Goal: Transaction & Acquisition: Download file/media

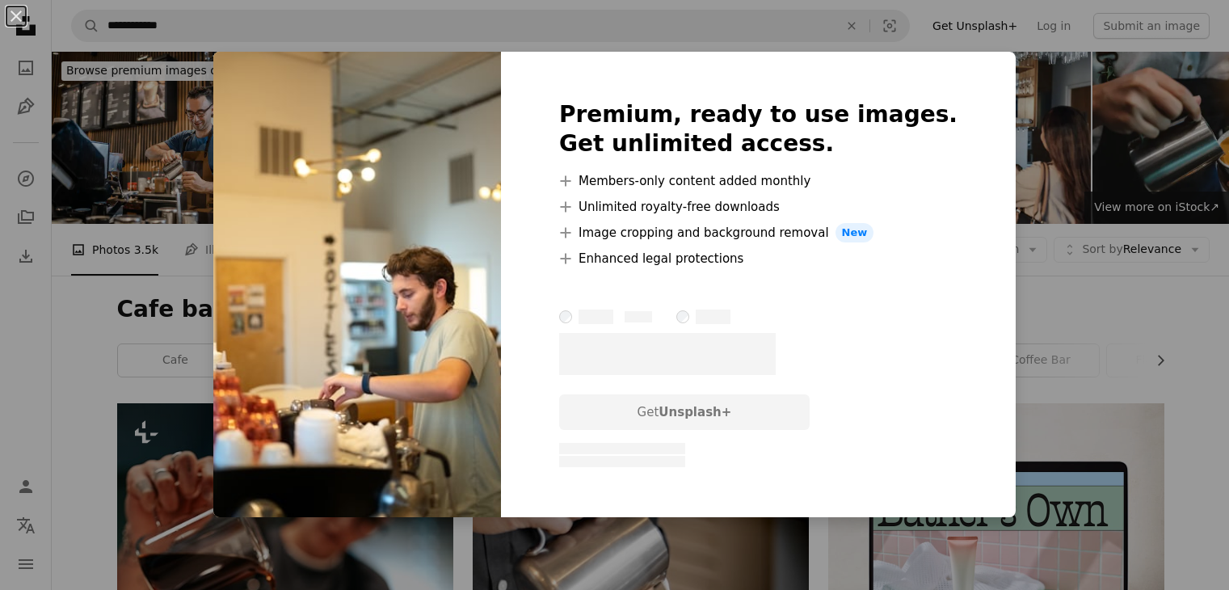
scroll to position [6512, 0]
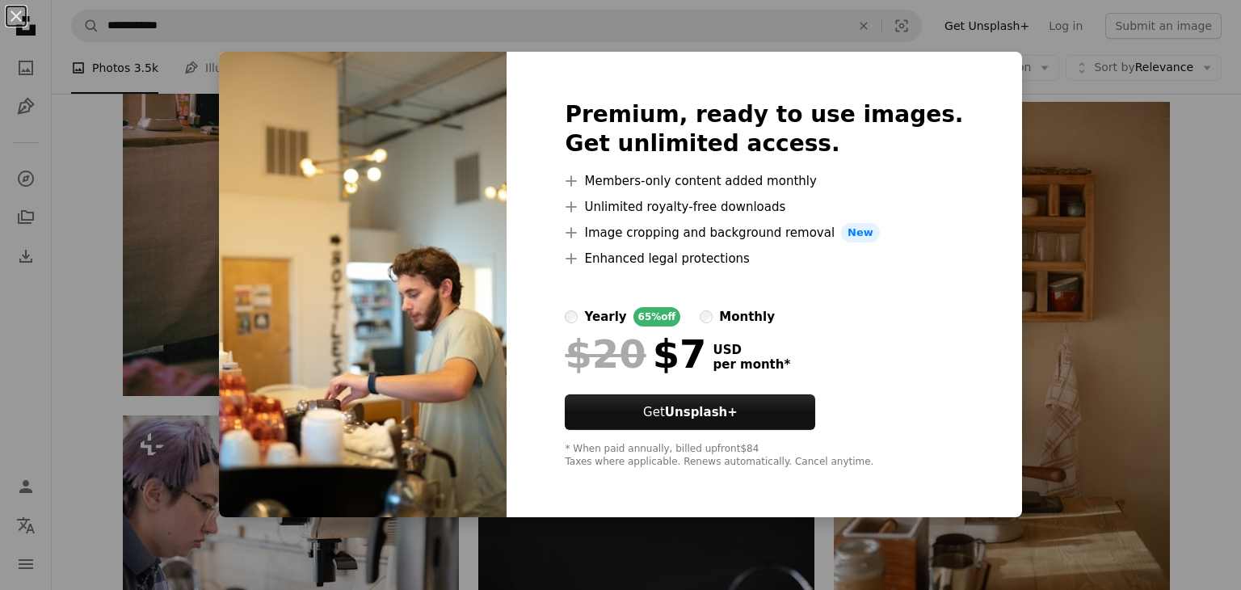
click at [1201, 216] on div "An X shape Premium, ready to use images. Get unlimited access. A plus sign Memb…" at bounding box center [620, 295] width 1241 height 590
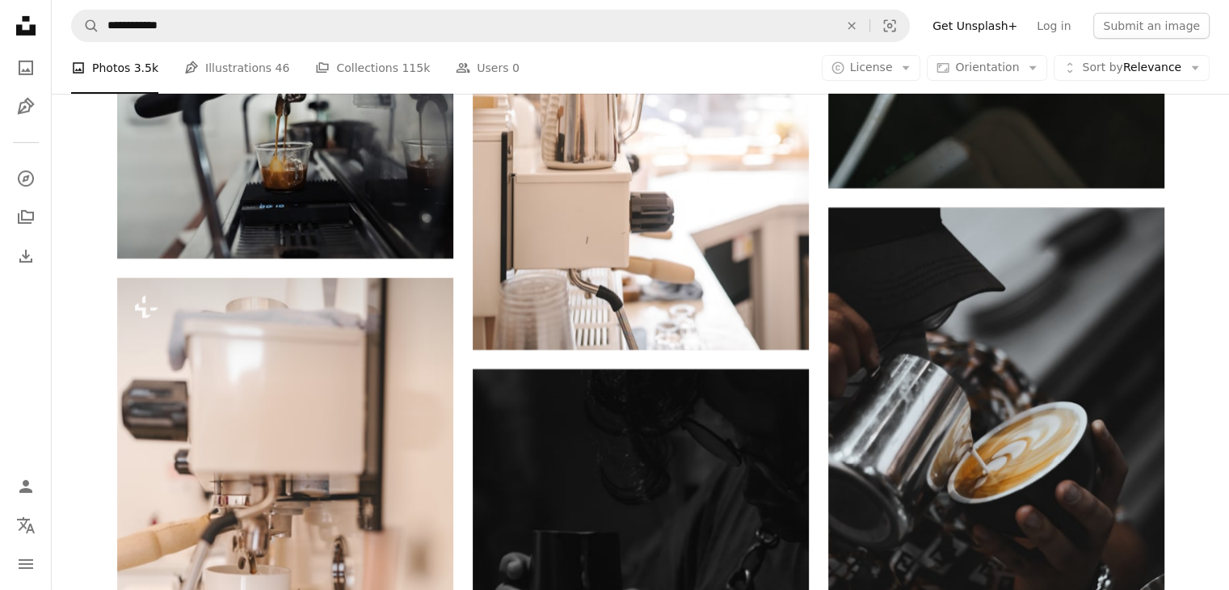
scroll to position [5359, 0]
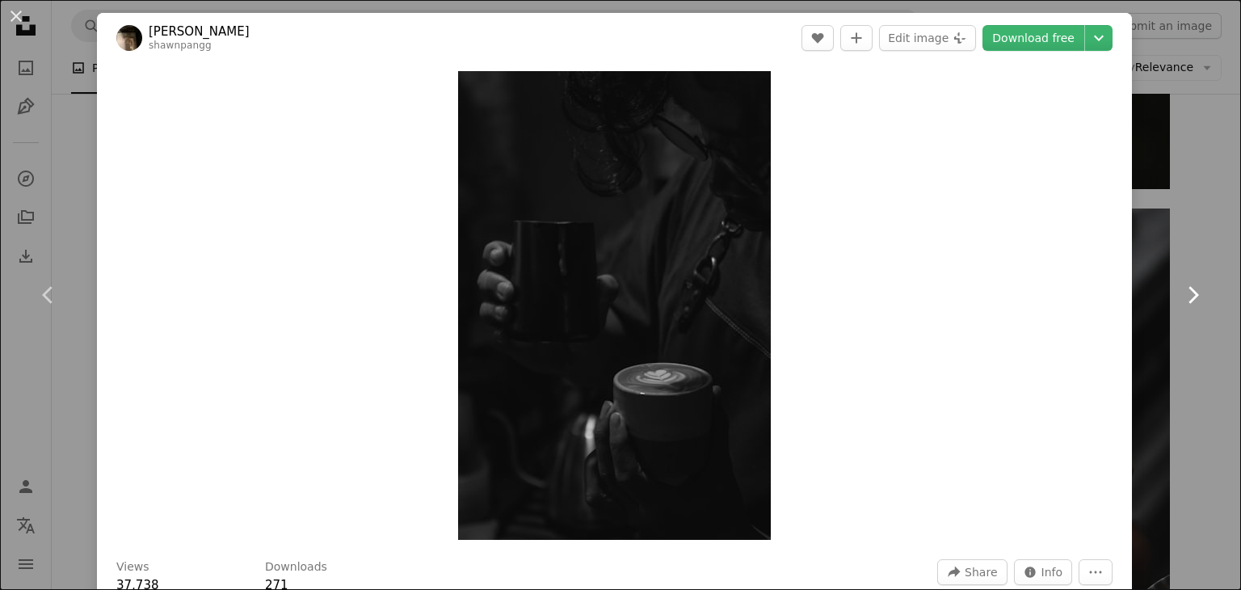
click at [1193, 279] on link "Chevron right" at bounding box center [1192, 294] width 97 height 155
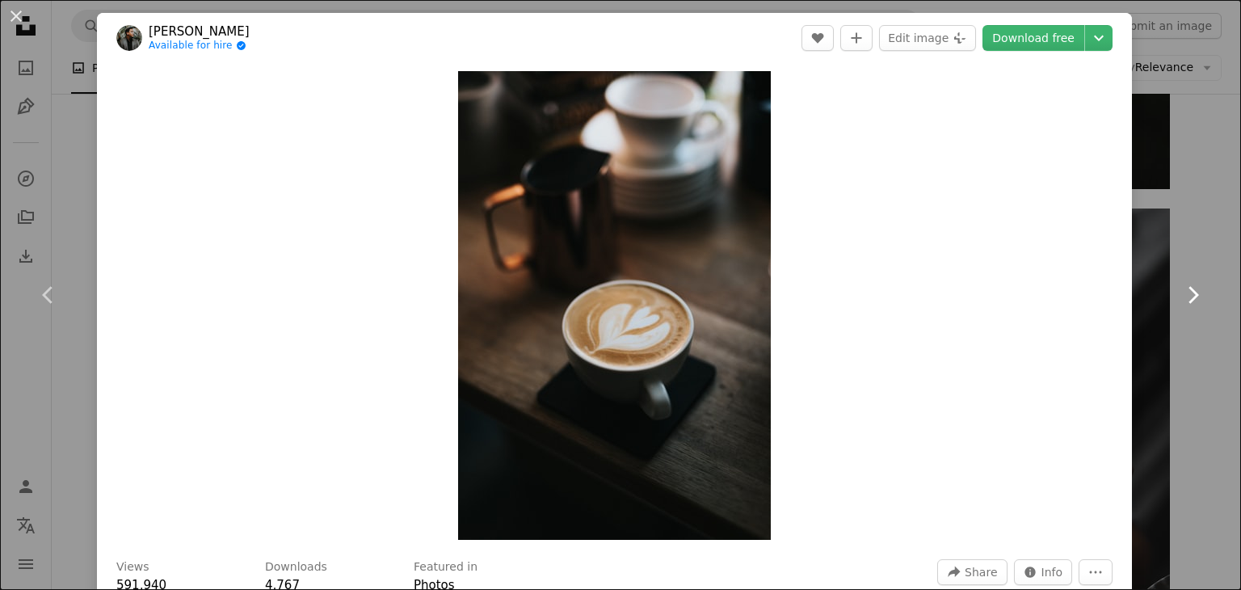
click at [1180, 285] on icon "Chevron right" at bounding box center [1193, 295] width 26 height 26
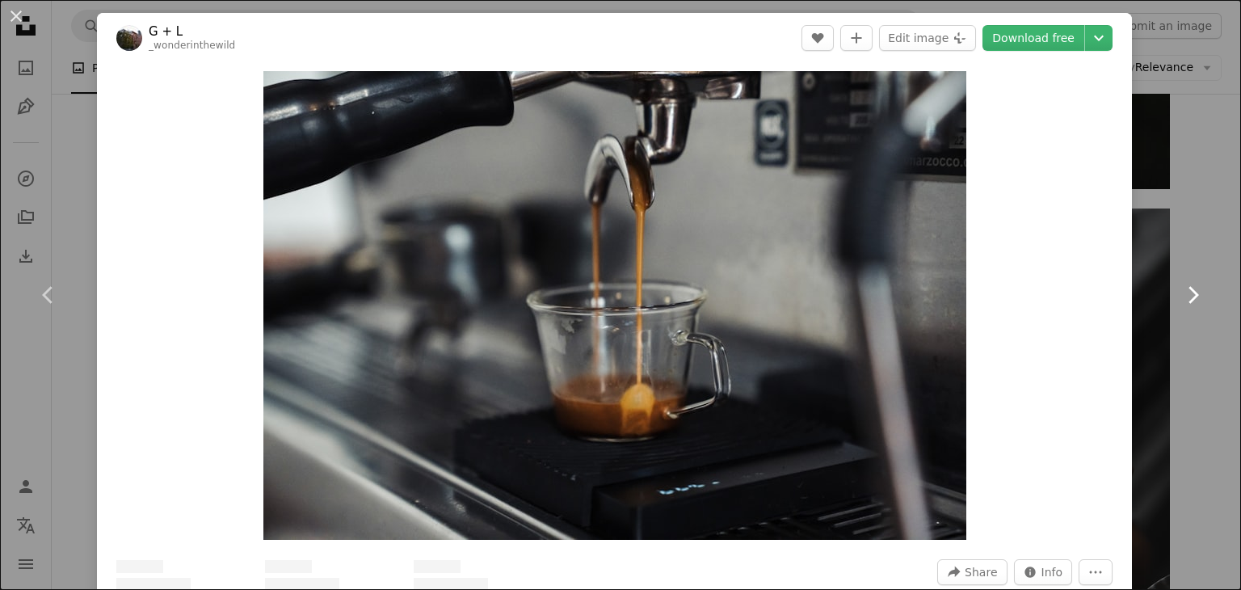
click at [1180, 285] on icon "Chevron right" at bounding box center [1193, 295] width 26 height 26
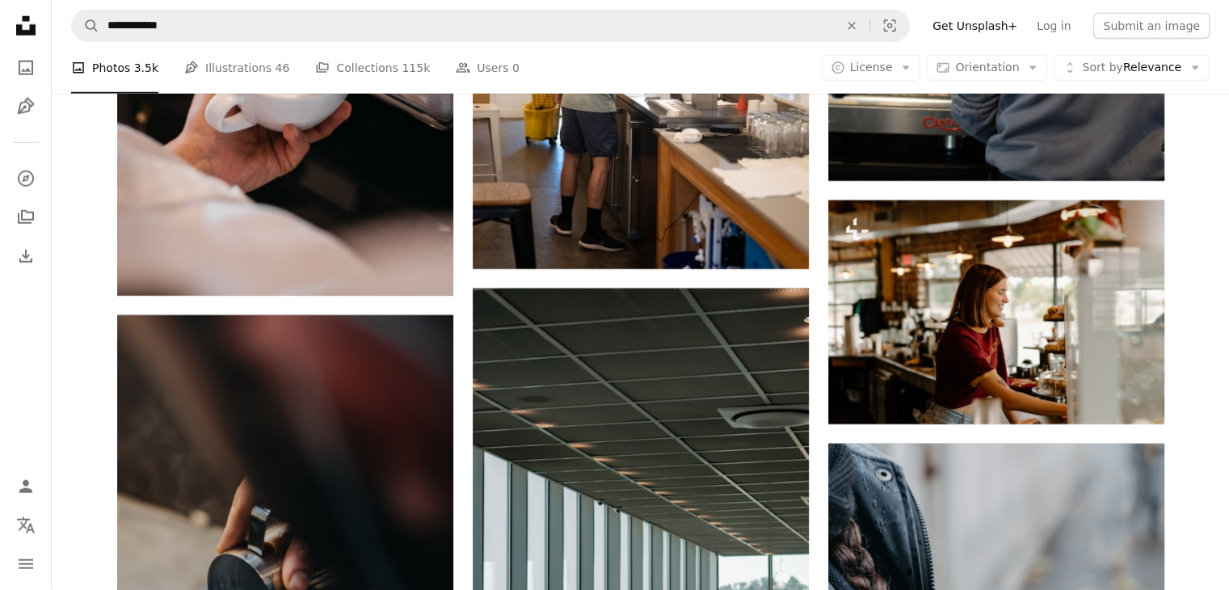
scroll to position [10517, 0]
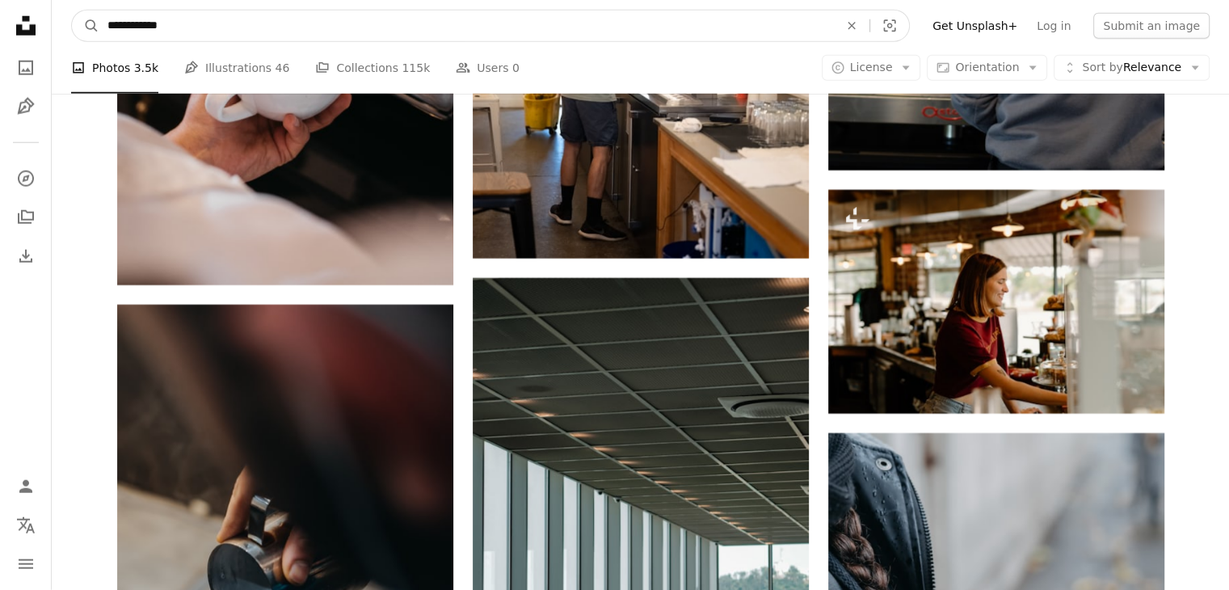
click at [191, 32] on input "**********" at bounding box center [466, 26] width 734 height 31
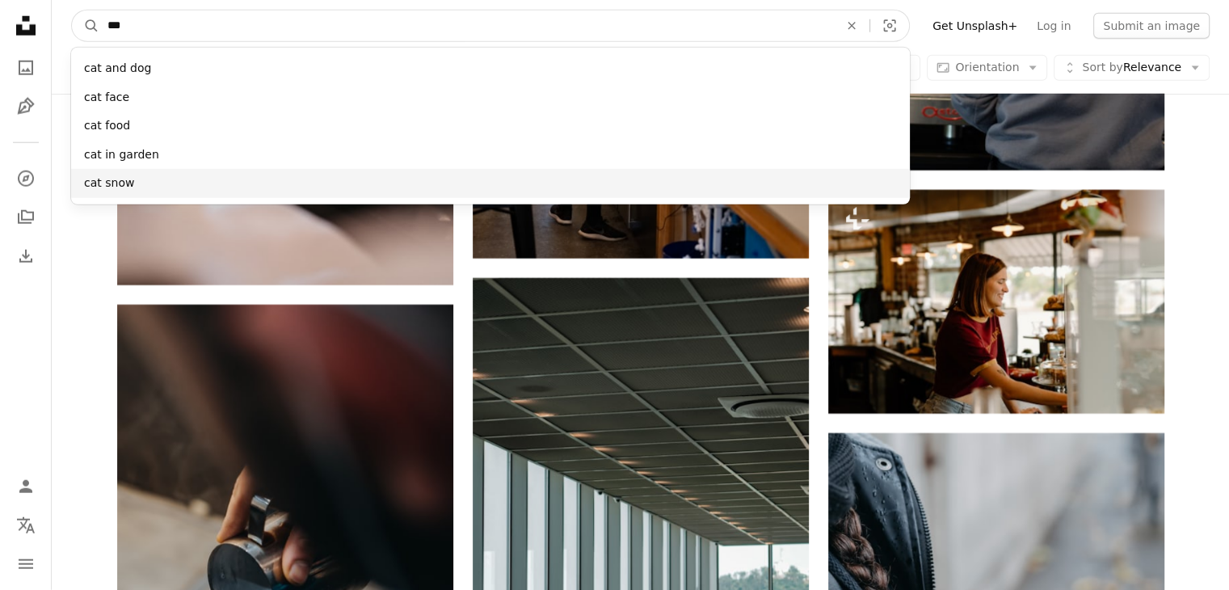
type input "***"
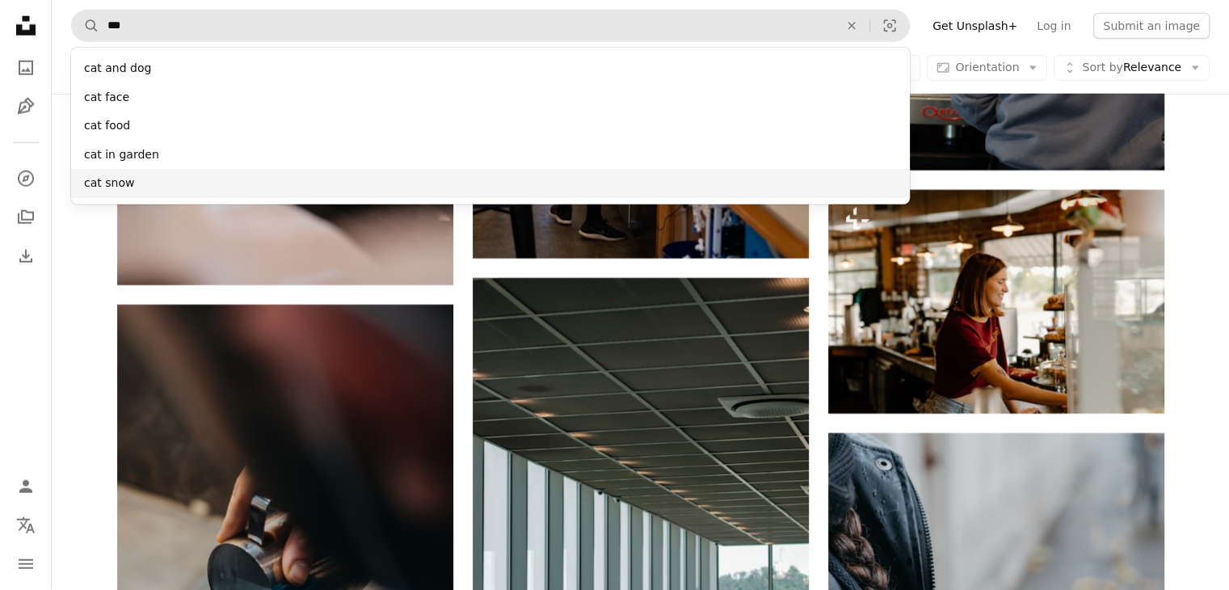
click at [153, 175] on div "cat snow" at bounding box center [490, 183] width 839 height 29
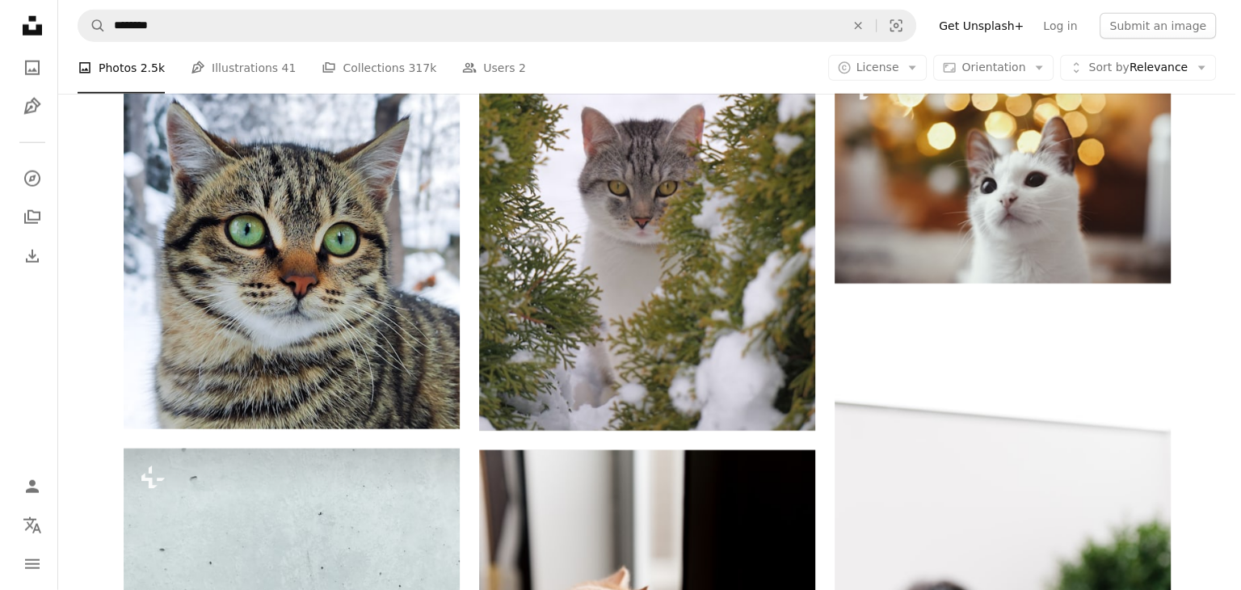
scroll to position [16509, 0]
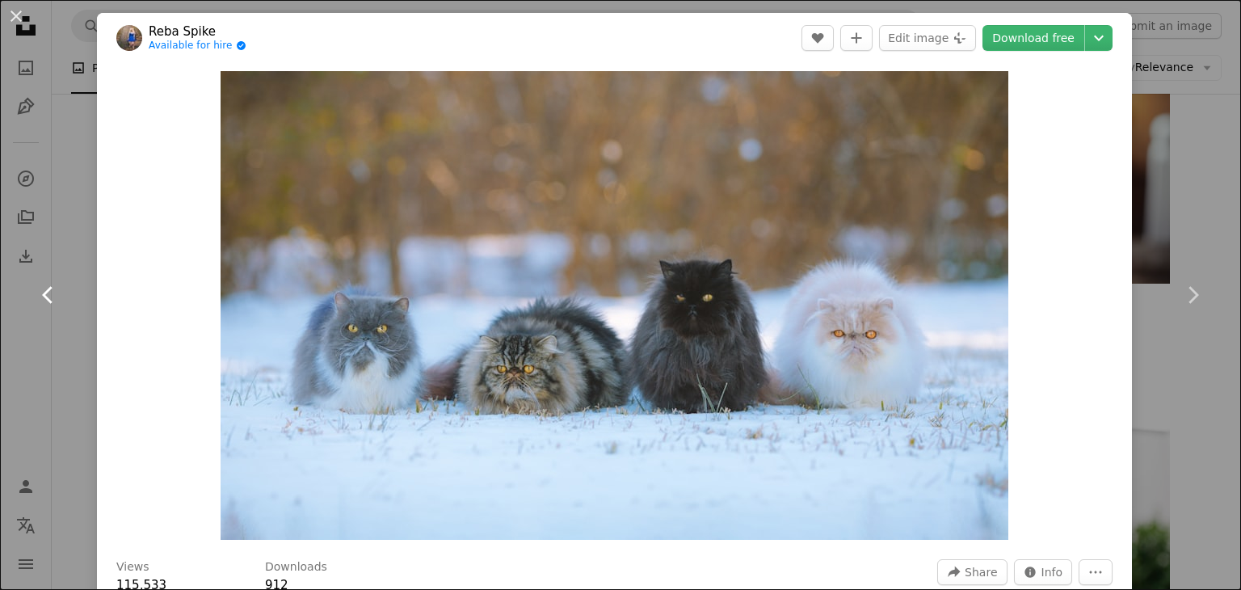
click at [28, 330] on link "Chevron left" at bounding box center [48, 294] width 97 height 155
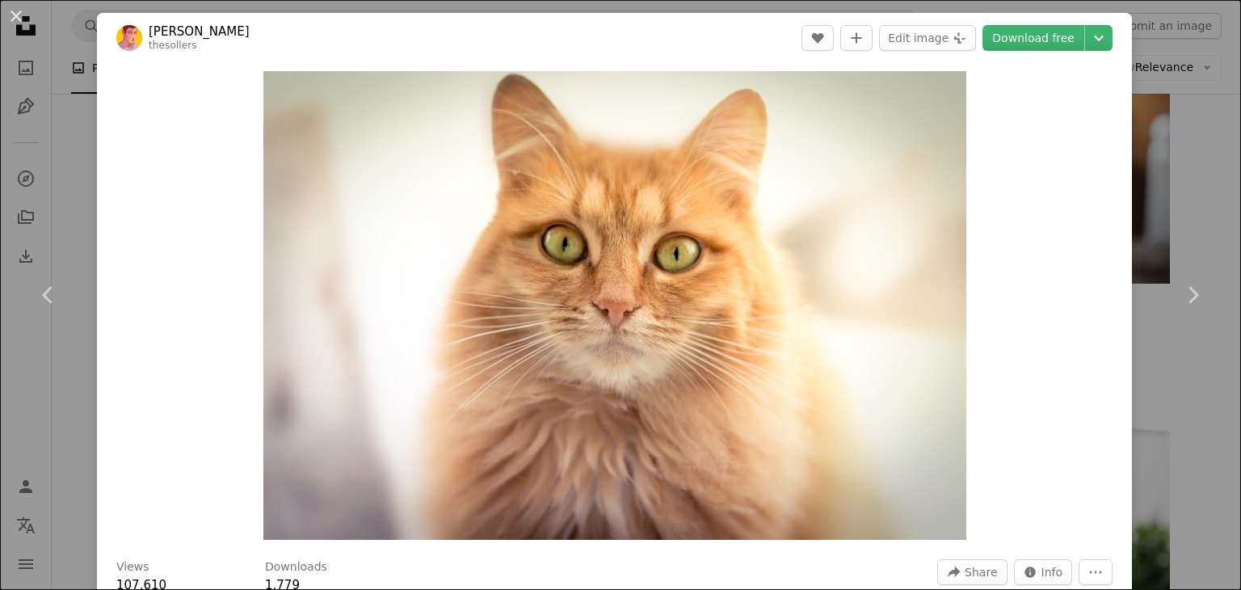
click at [112, 25] on header "[PERSON_NAME] thesollers A heart A plus sign Edit image Plus sign for Unsplash+…" at bounding box center [614, 38] width 1035 height 50
click at [21, 22] on button "An X shape" at bounding box center [15, 15] width 19 height 19
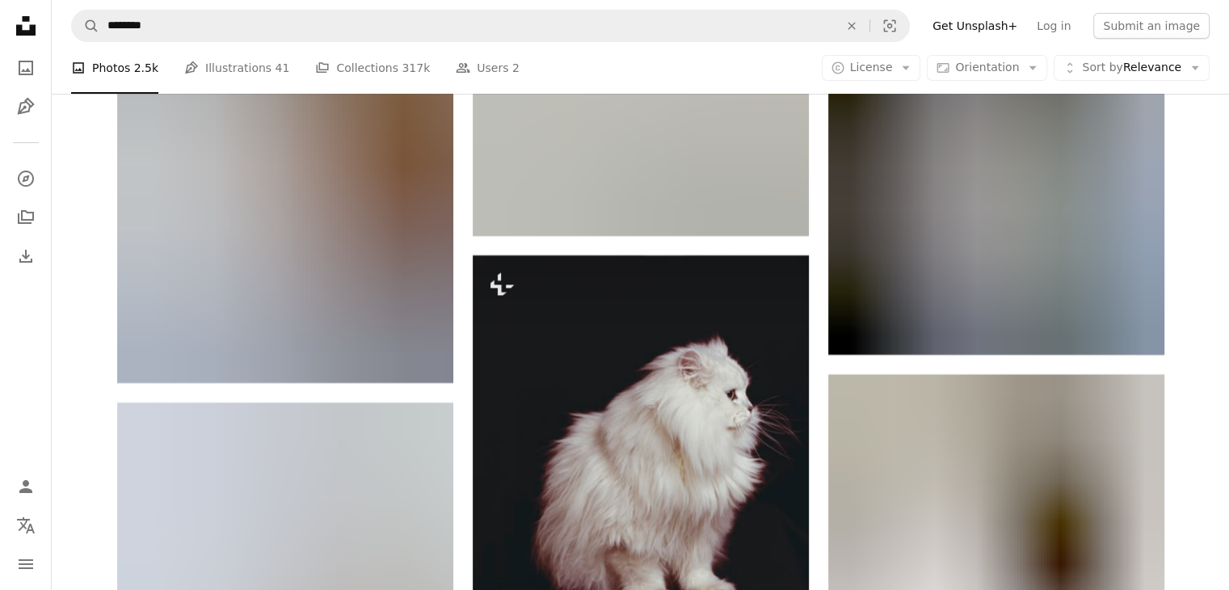
scroll to position [12529, 0]
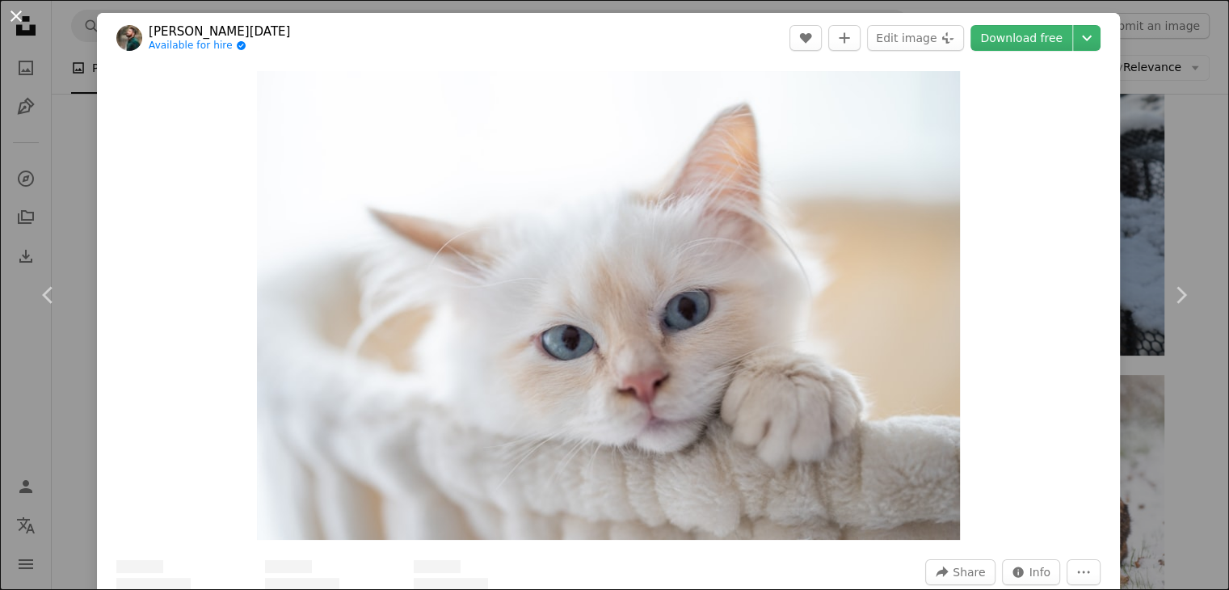
click at [20, 14] on button "An X shape" at bounding box center [15, 15] width 19 height 19
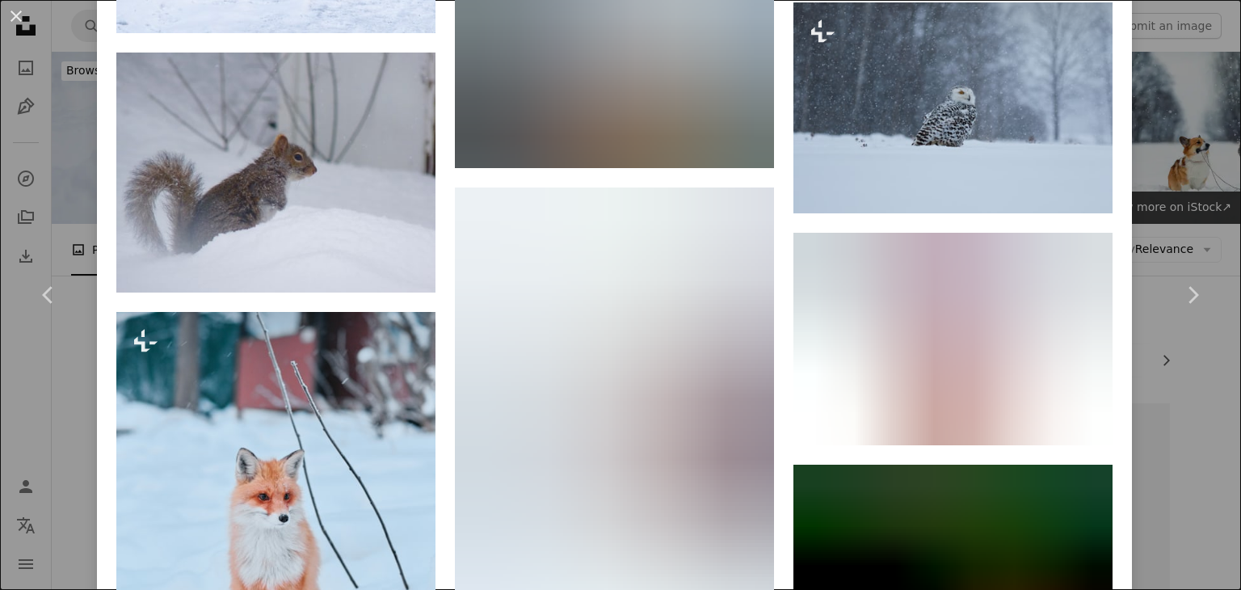
scroll to position [2380, 0]
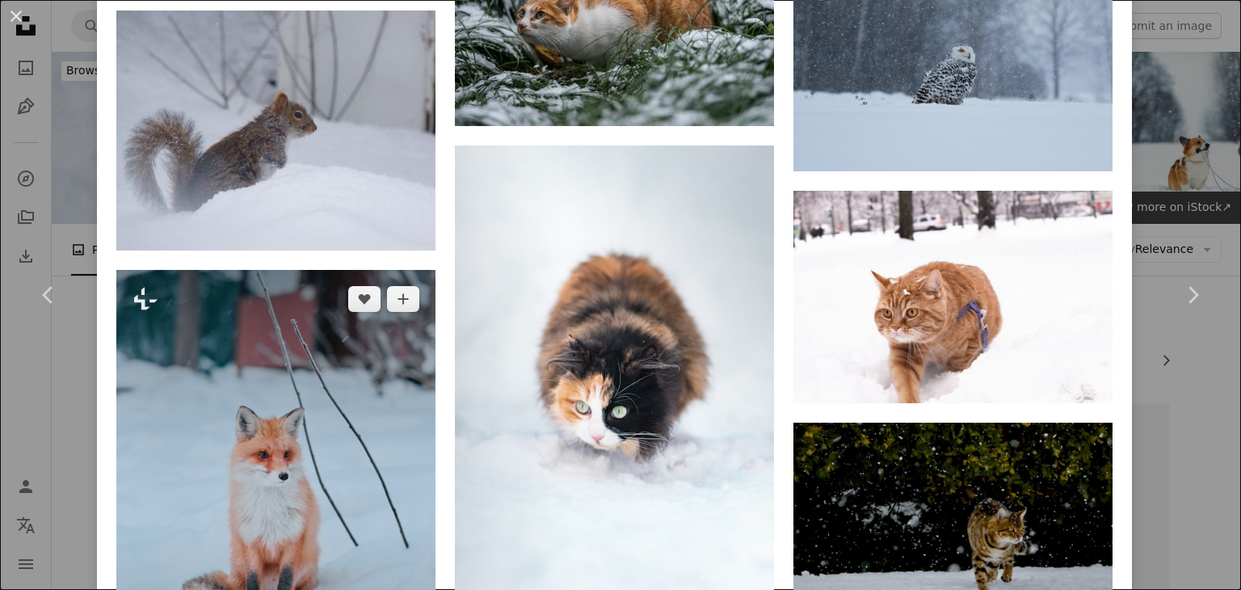
click at [339, 337] on img at bounding box center [275, 509] width 319 height 479
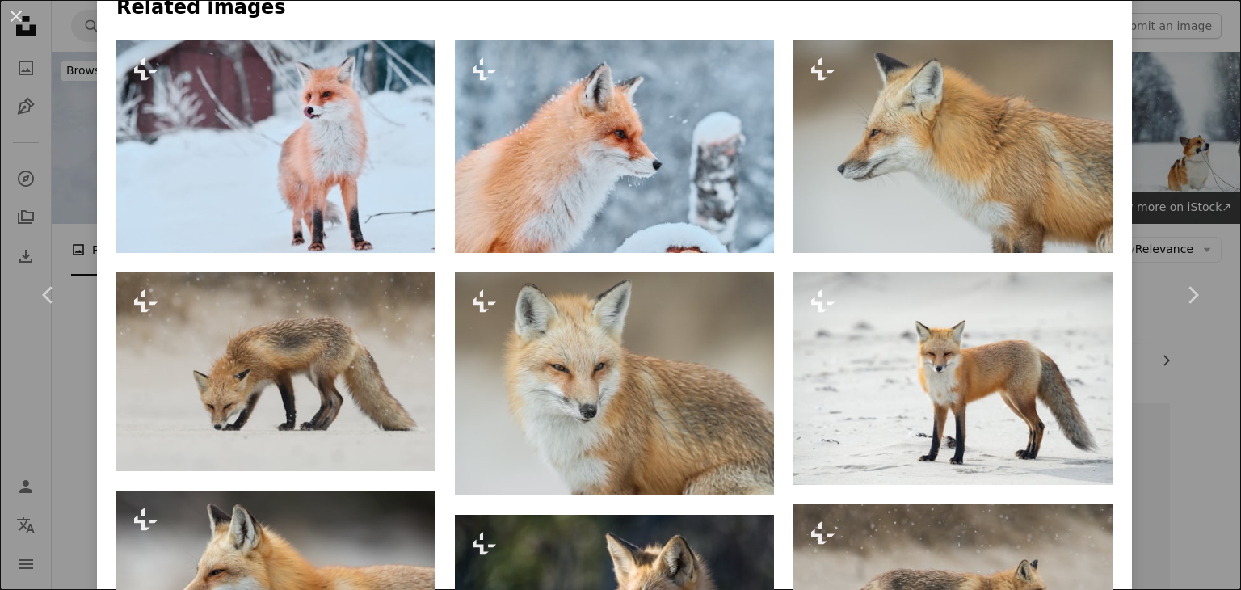
scroll to position [1102, 0]
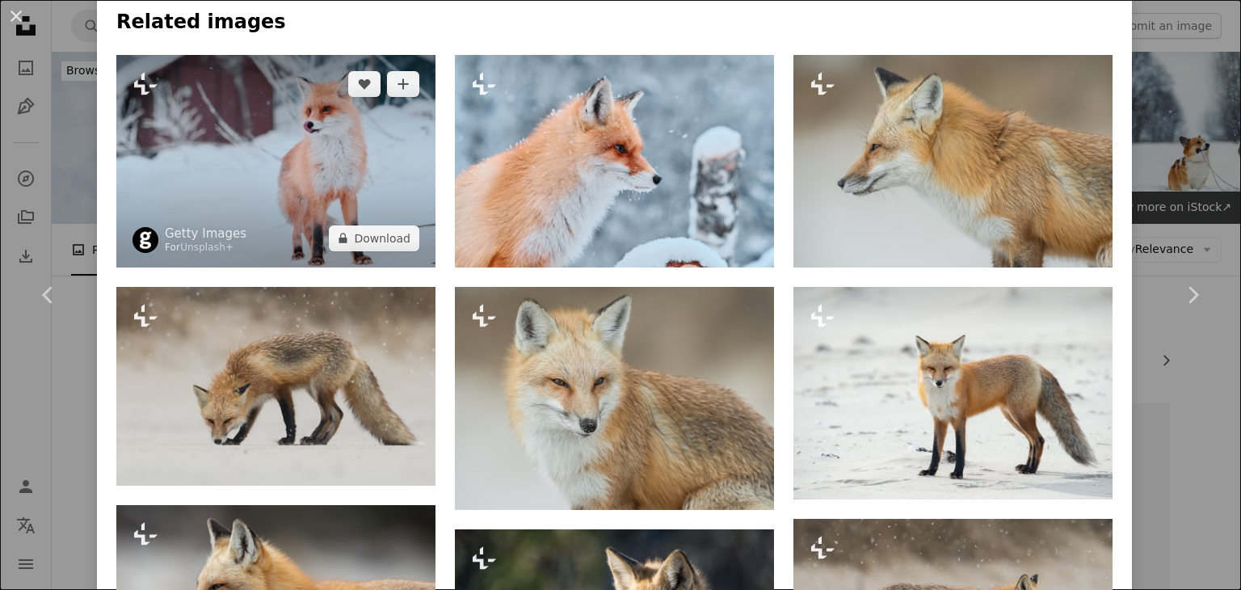
click at [384, 182] on img at bounding box center [275, 161] width 319 height 212
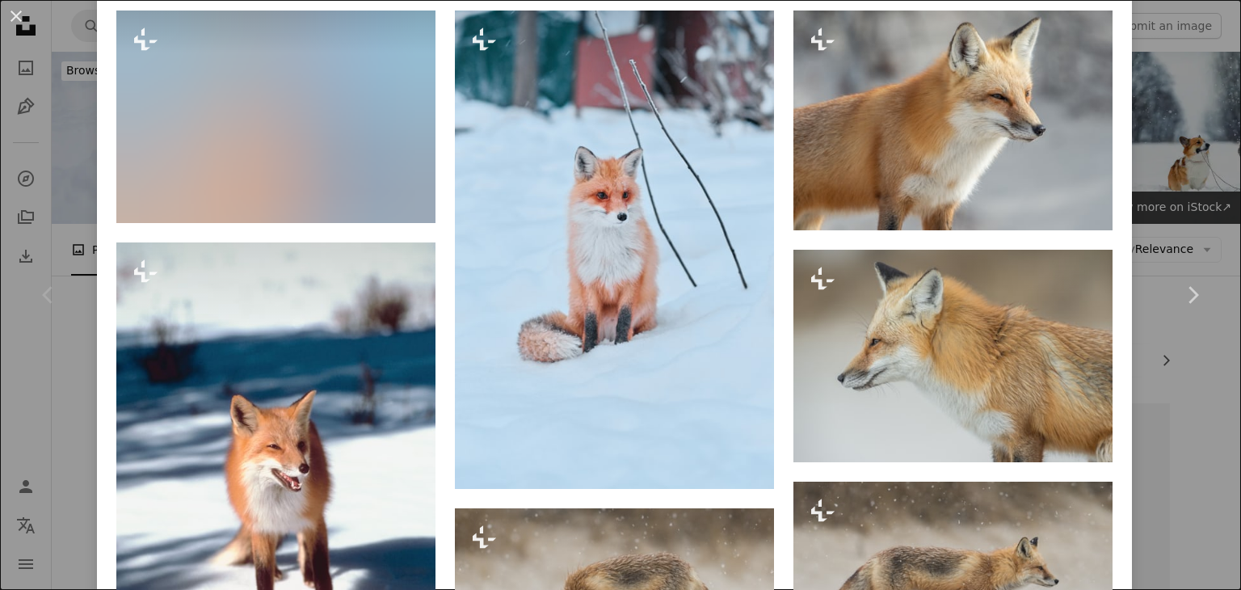
scroll to position [1144, 0]
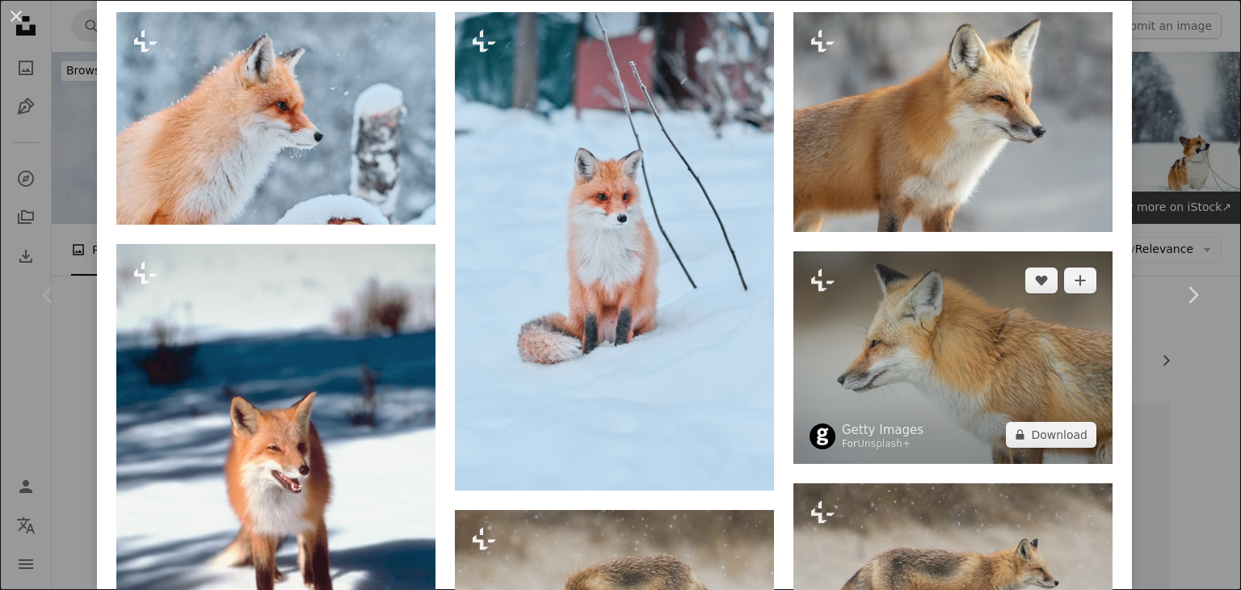
click at [896, 355] on img at bounding box center [952, 357] width 319 height 212
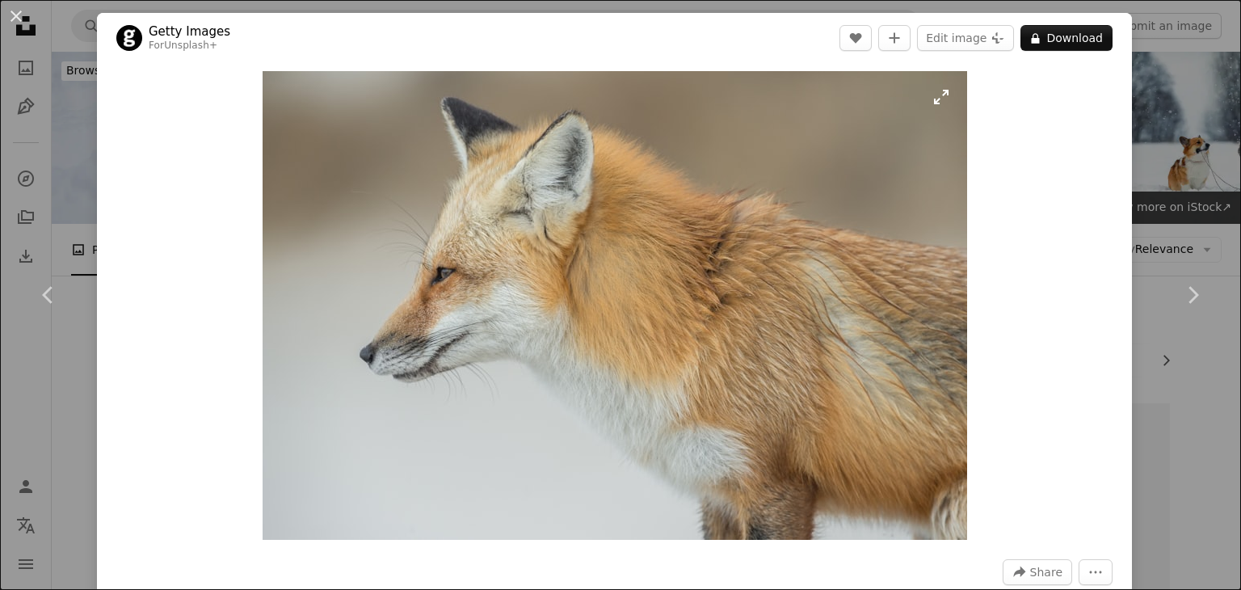
click at [896, 355] on img "Zoom in on this image" at bounding box center [615, 305] width 705 height 469
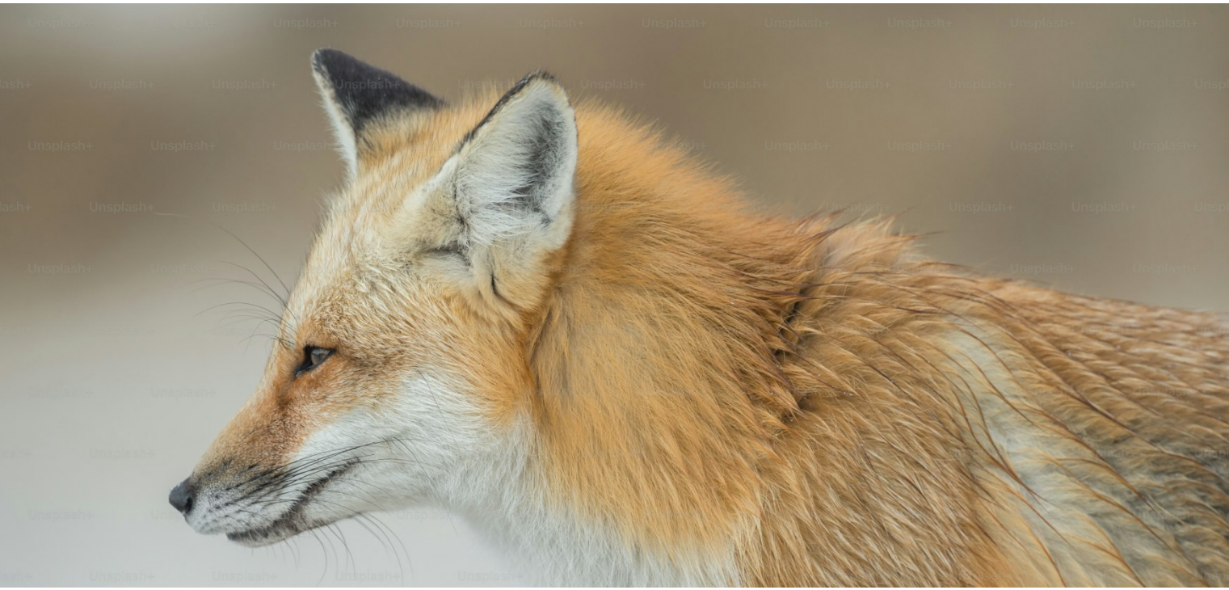
scroll to position [110, 0]
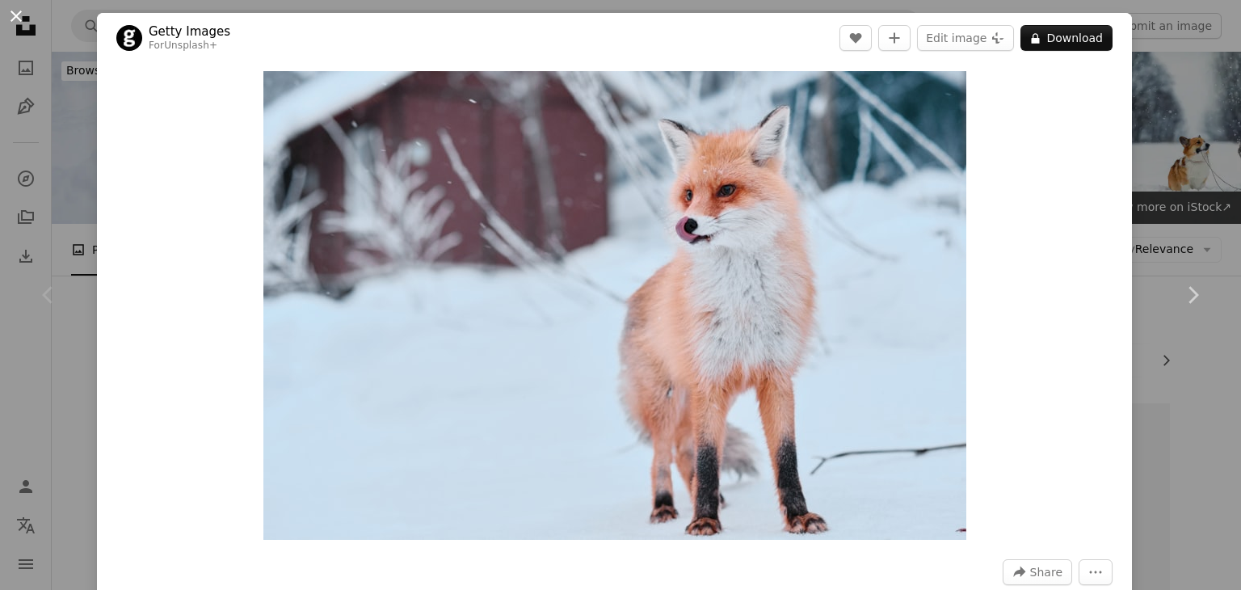
click at [16, 17] on button "An X shape" at bounding box center [15, 15] width 19 height 19
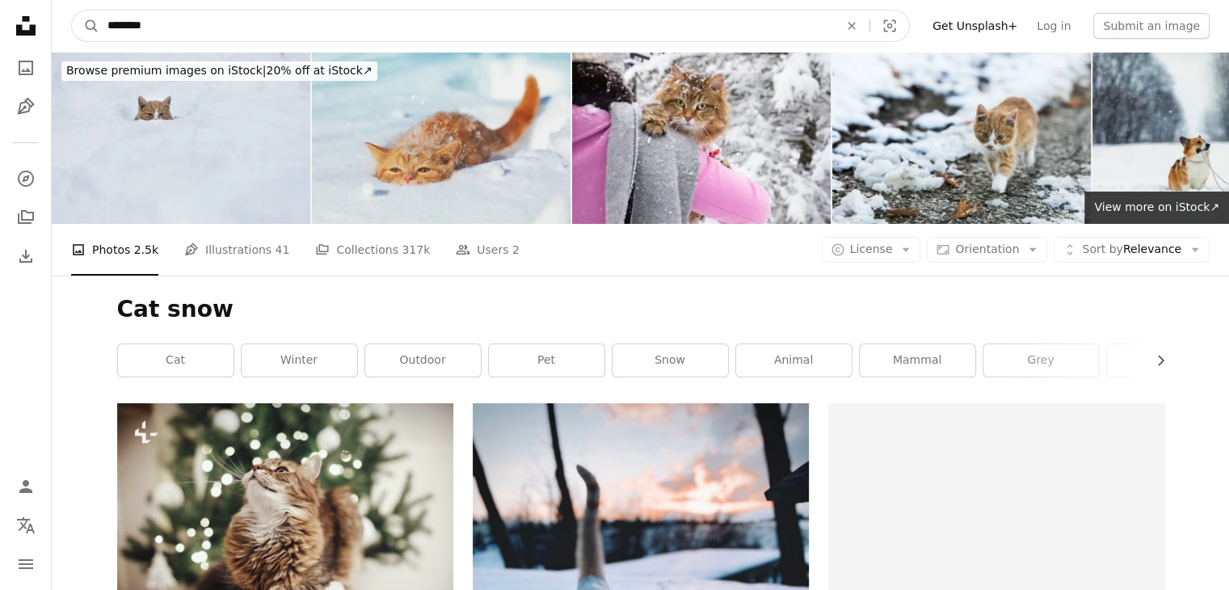
click at [165, 33] on input "********" at bounding box center [466, 26] width 734 height 31
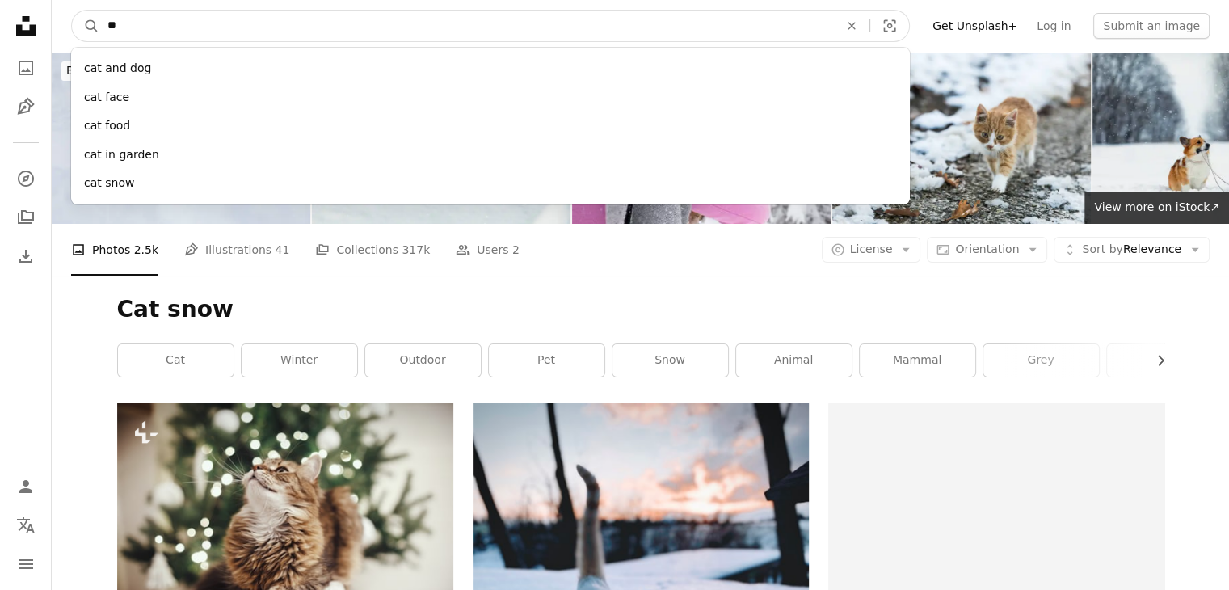
type input "*"
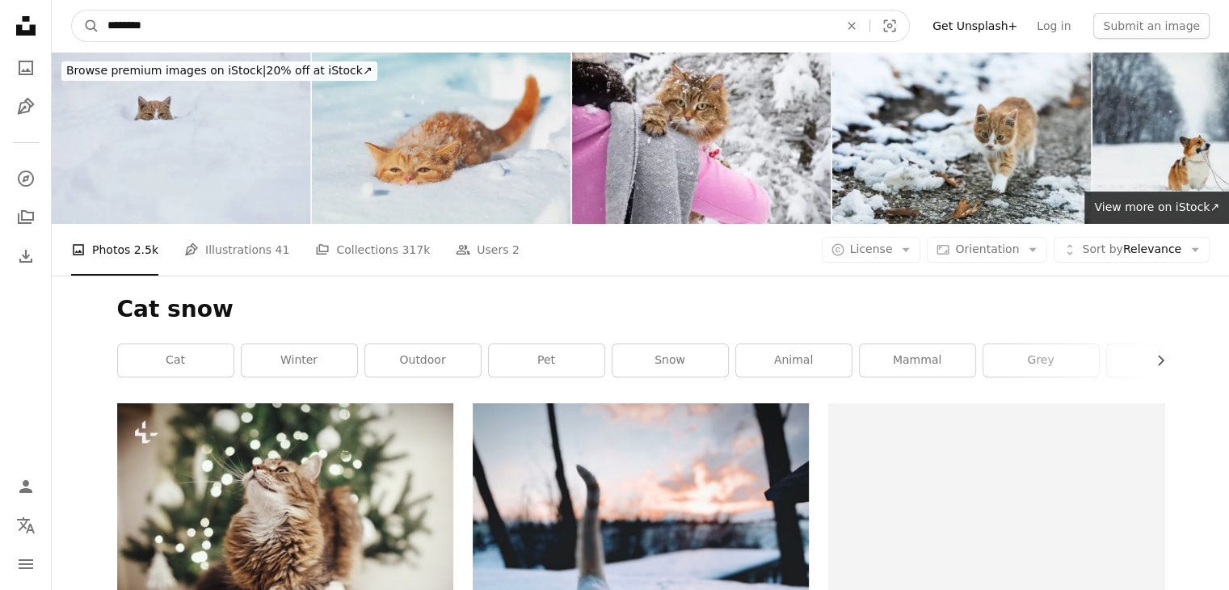
type input "********"
click at [72, 11] on button "A magnifying glass" at bounding box center [85, 26] width 27 height 31
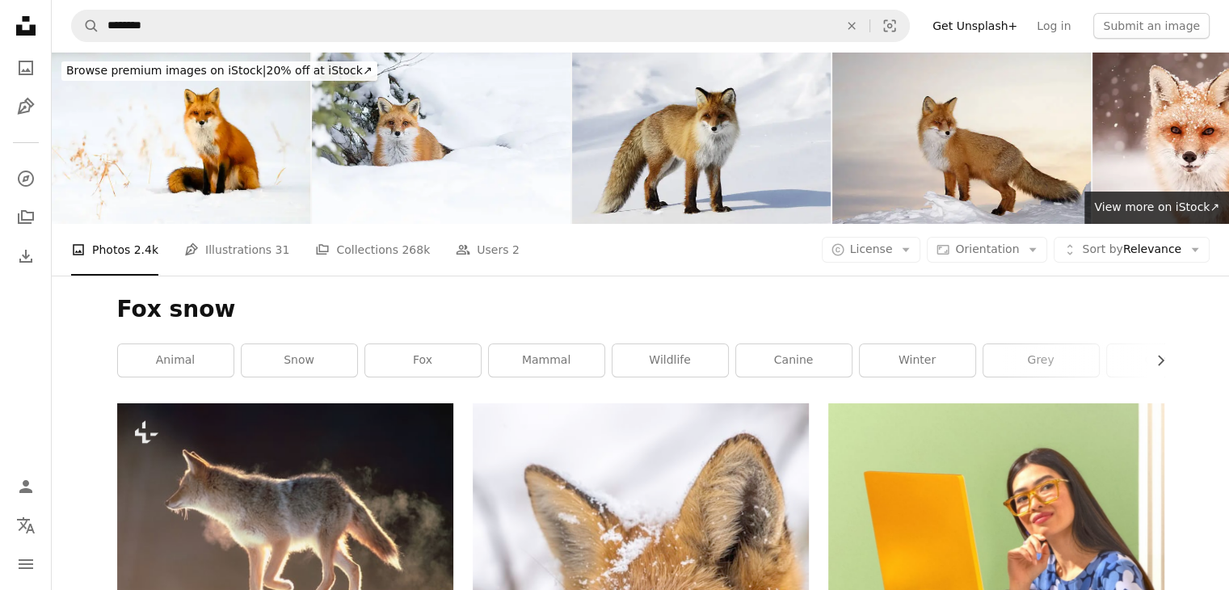
scroll to position [2462, 0]
